Goal: Information Seeking & Learning: Learn about a topic

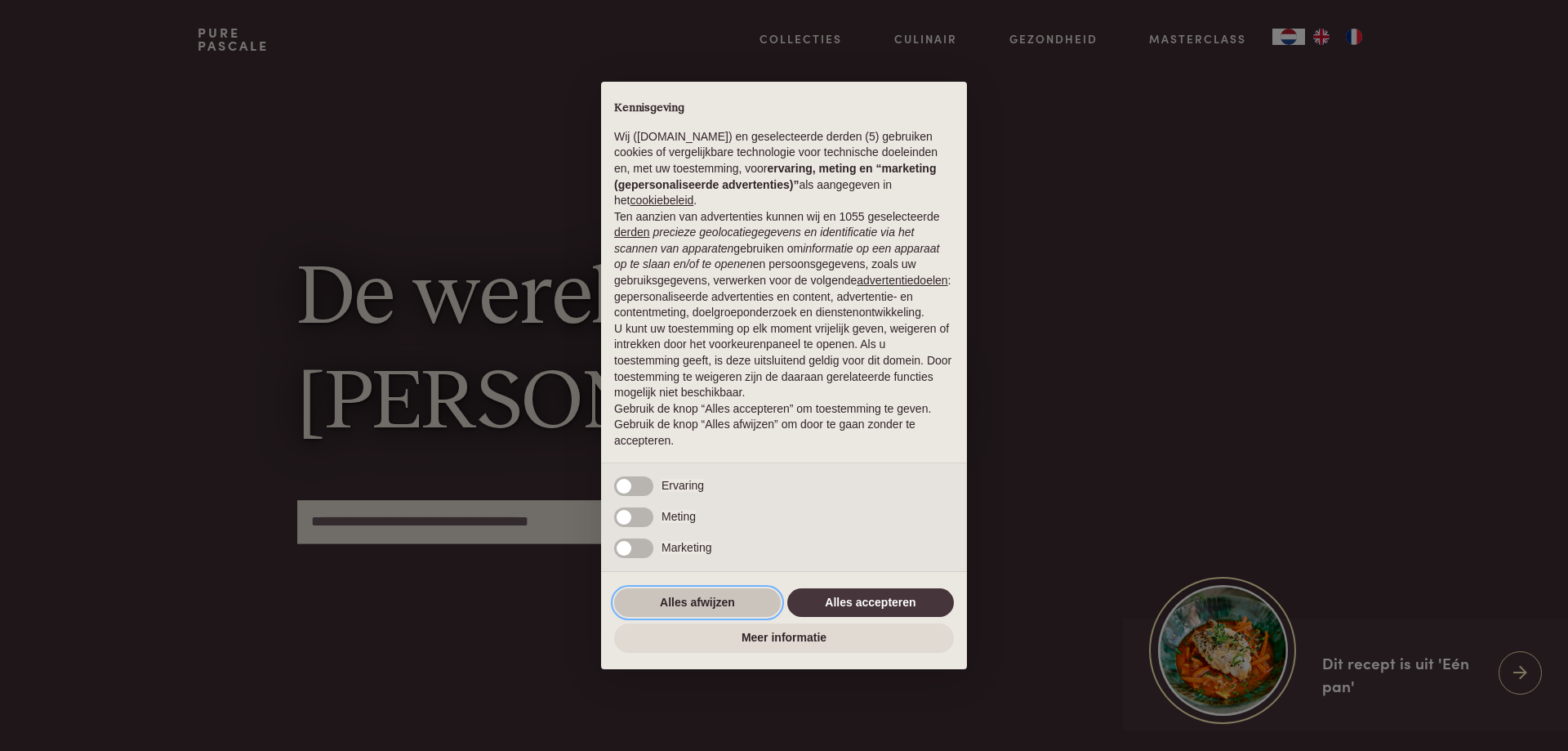
click at [744, 602] on button "Alles afwijzen" at bounding box center [697, 603] width 167 height 30
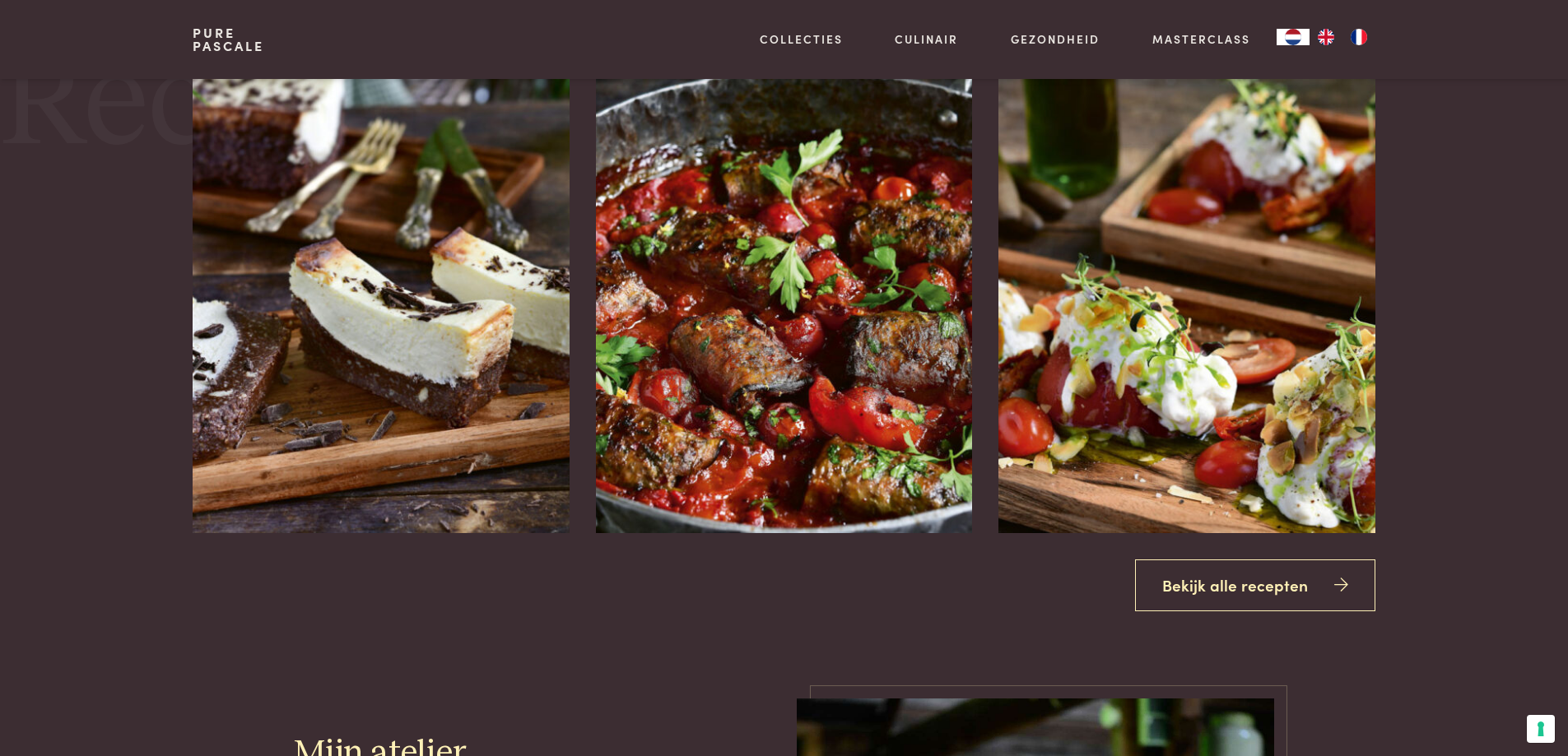
scroll to position [2139, 0]
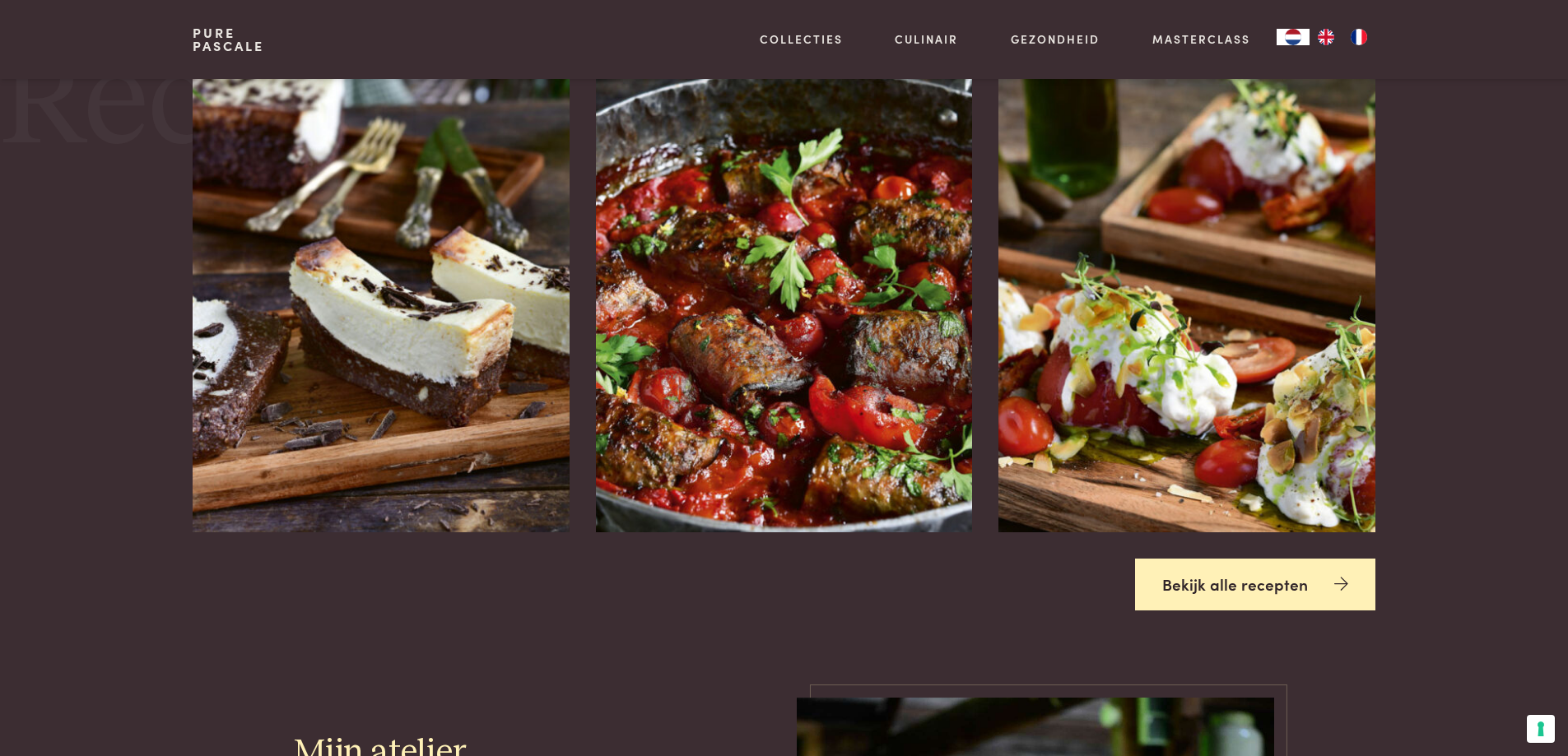
click at [1232, 594] on link "Bekijk alle recepten" at bounding box center [1255, 583] width 240 height 51
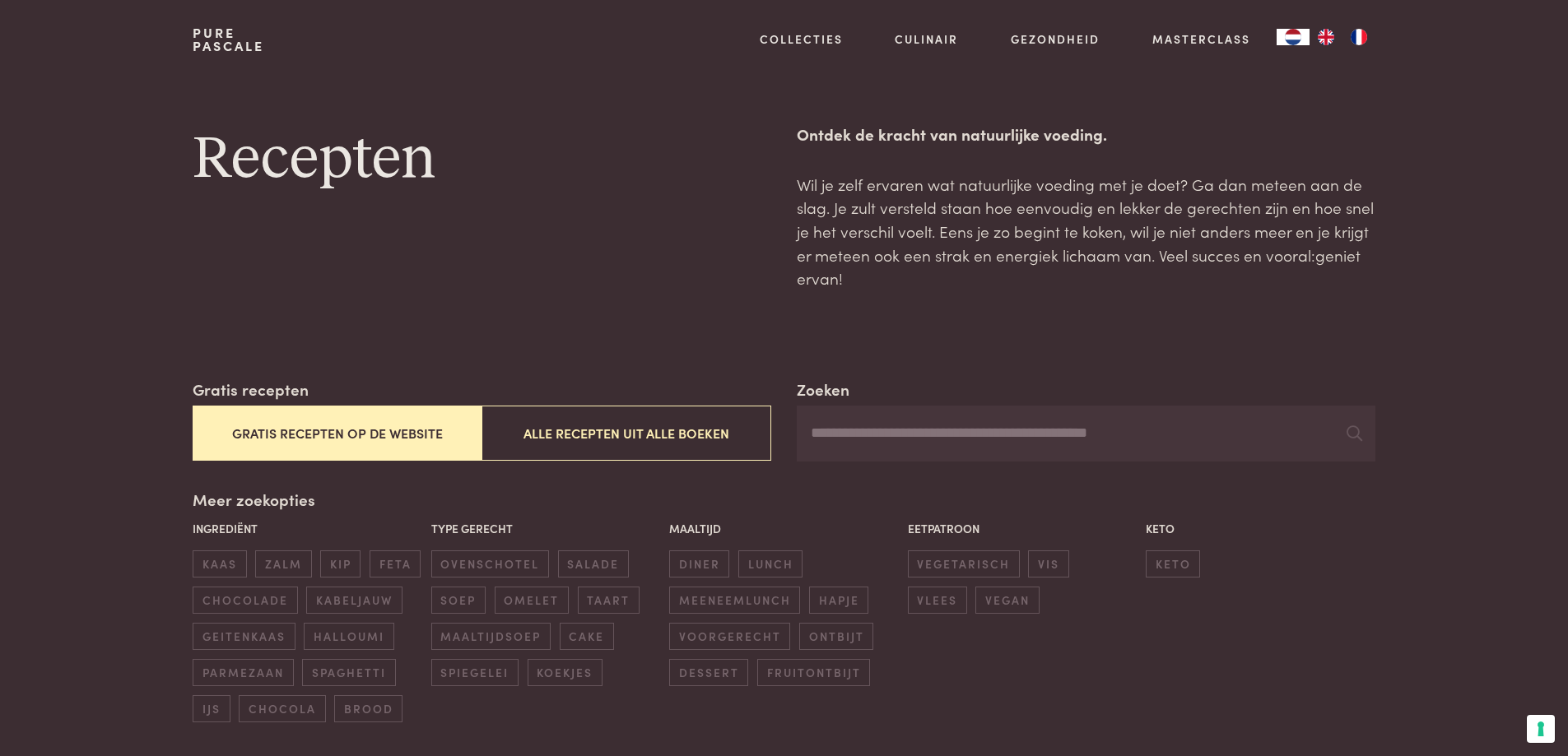
scroll to position [82, 0]
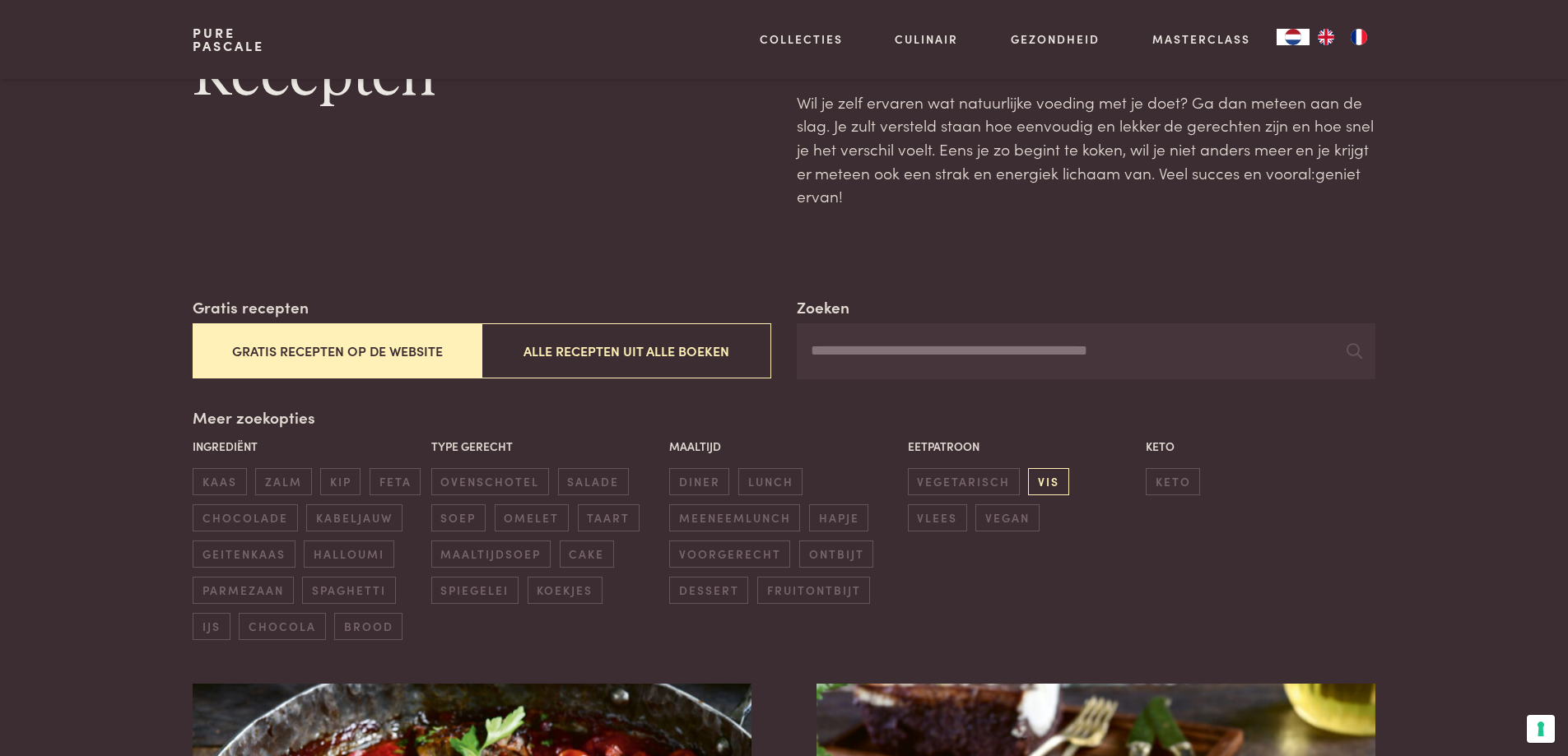
click at [1051, 487] on span "vis" at bounding box center [1048, 482] width 41 height 27
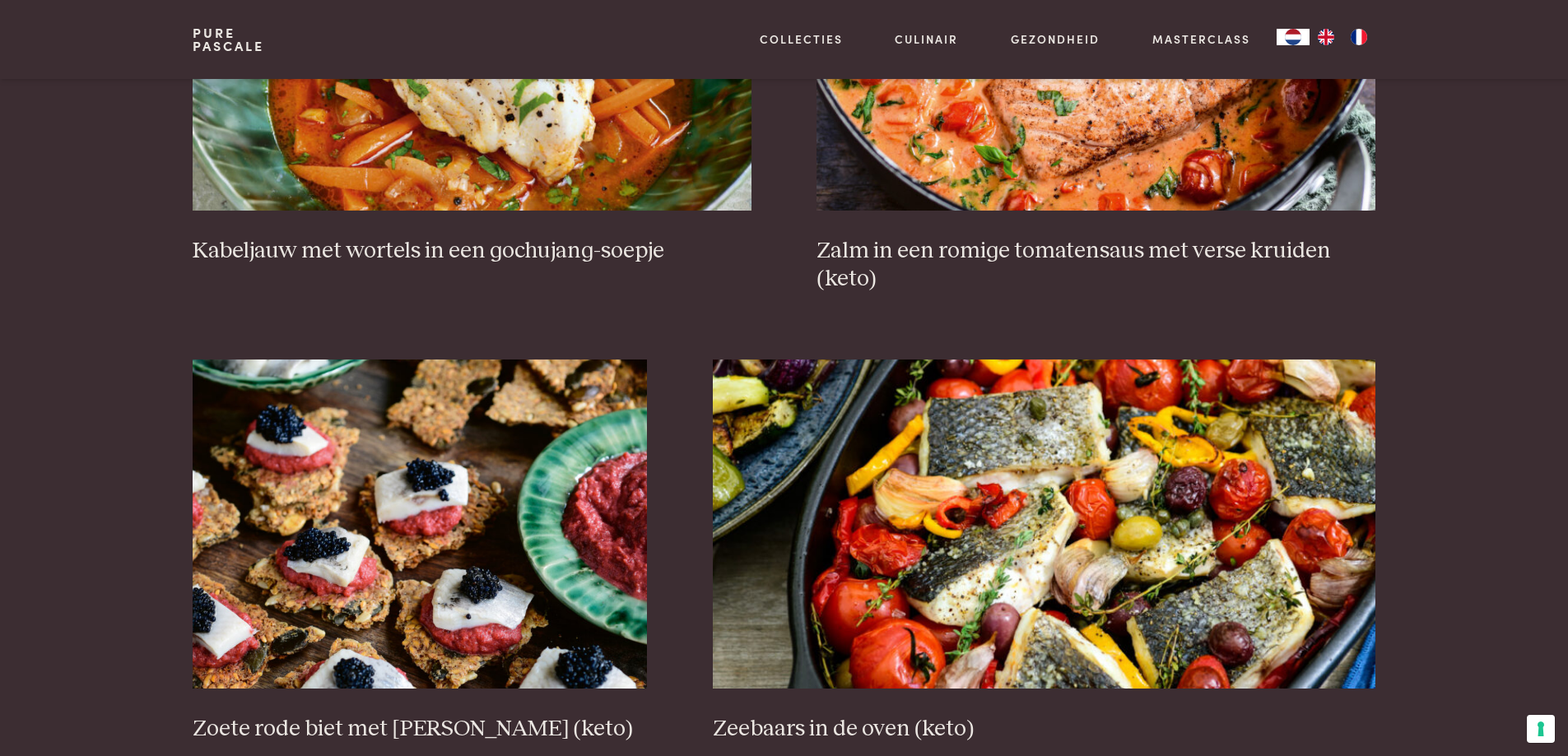
scroll to position [954, 0]
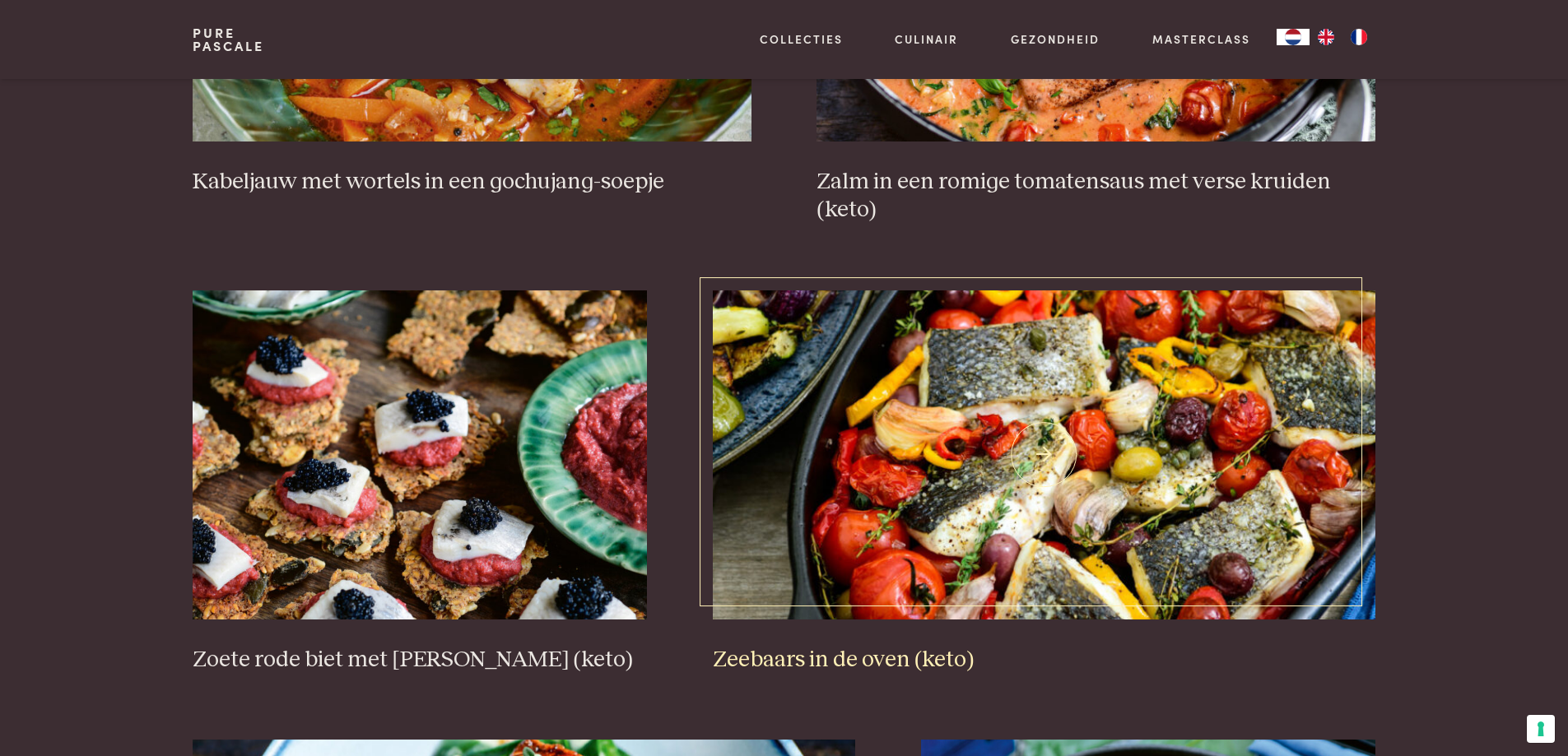
click at [843, 659] on h3 "Zeebaars in de oven (keto)" at bounding box center [1043, 660] width 662 height 29
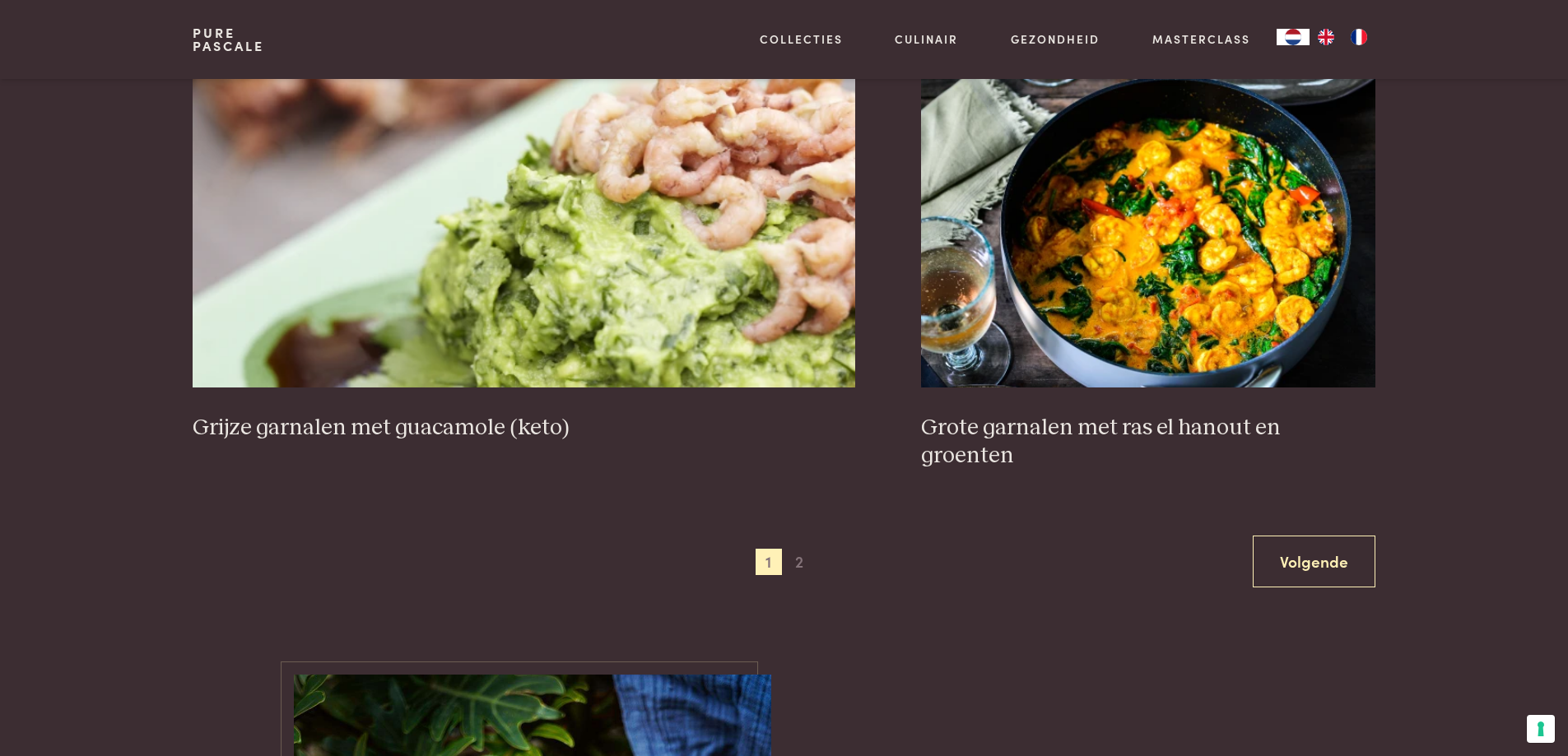
scroll to position [3092, 0]
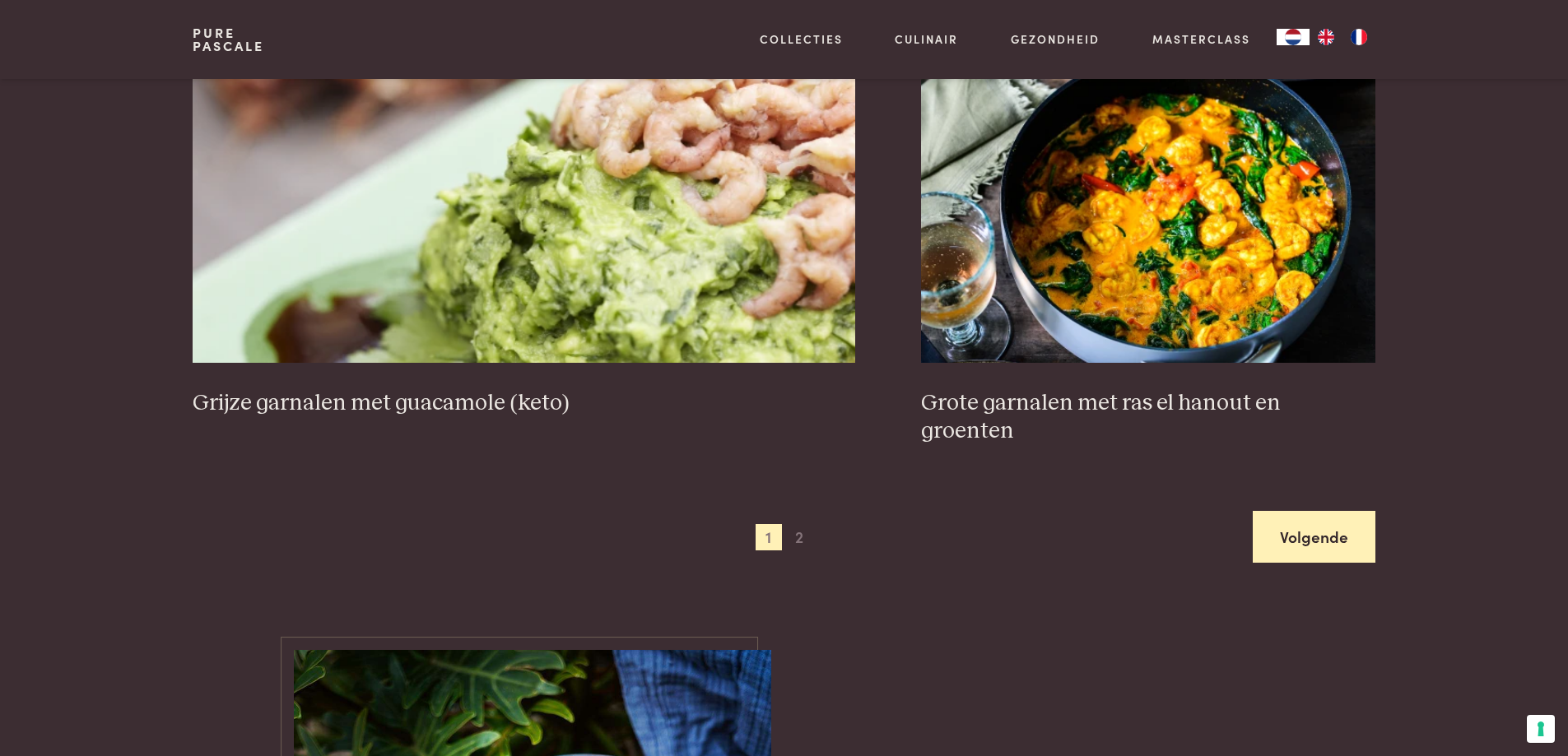
click at [1269, 520] on link "Volgende" at bounding box center [1314, 536] width 122 height 51
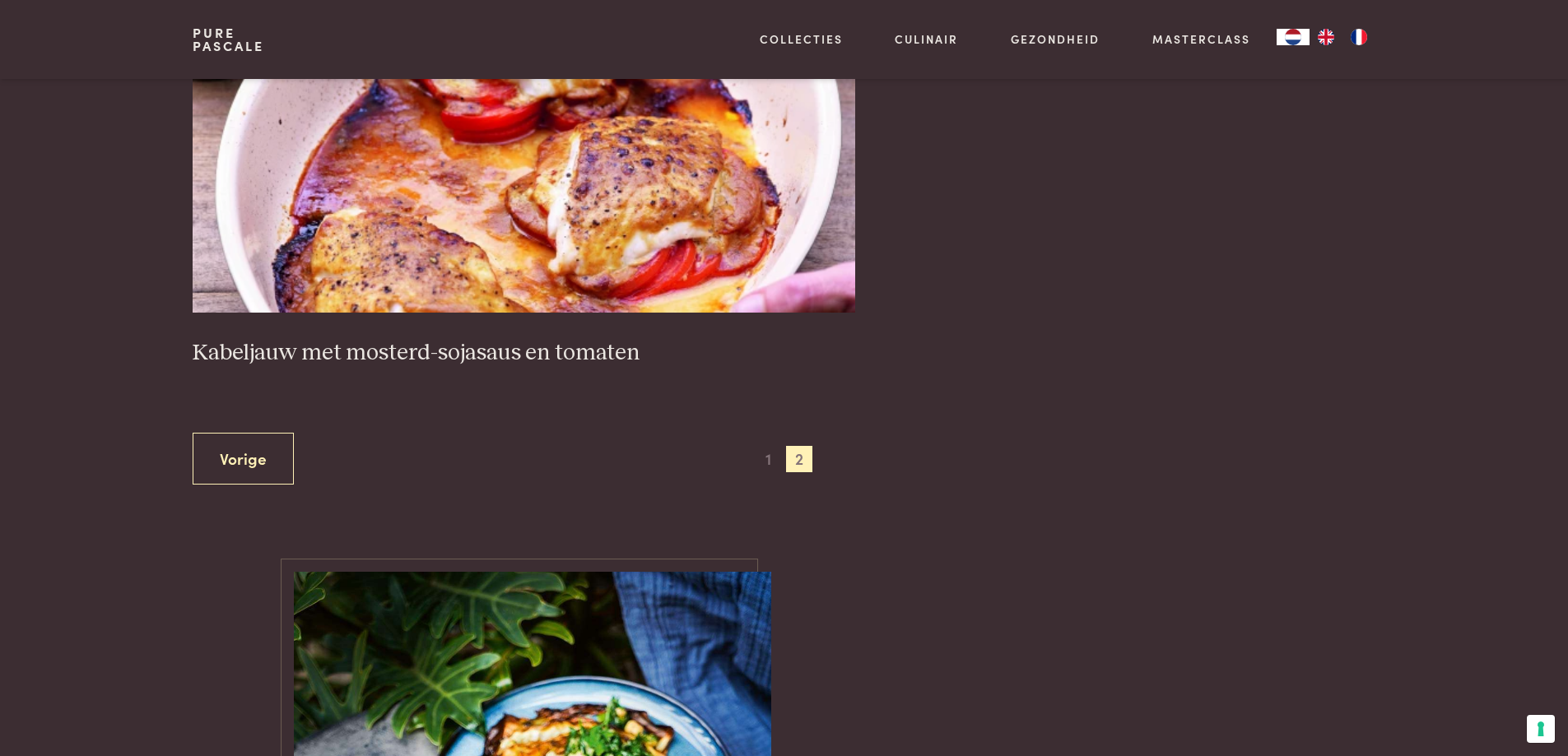
scroll to position [1693, 0]
